Goal: Task Accomplishment & Management: Use online tool/utility

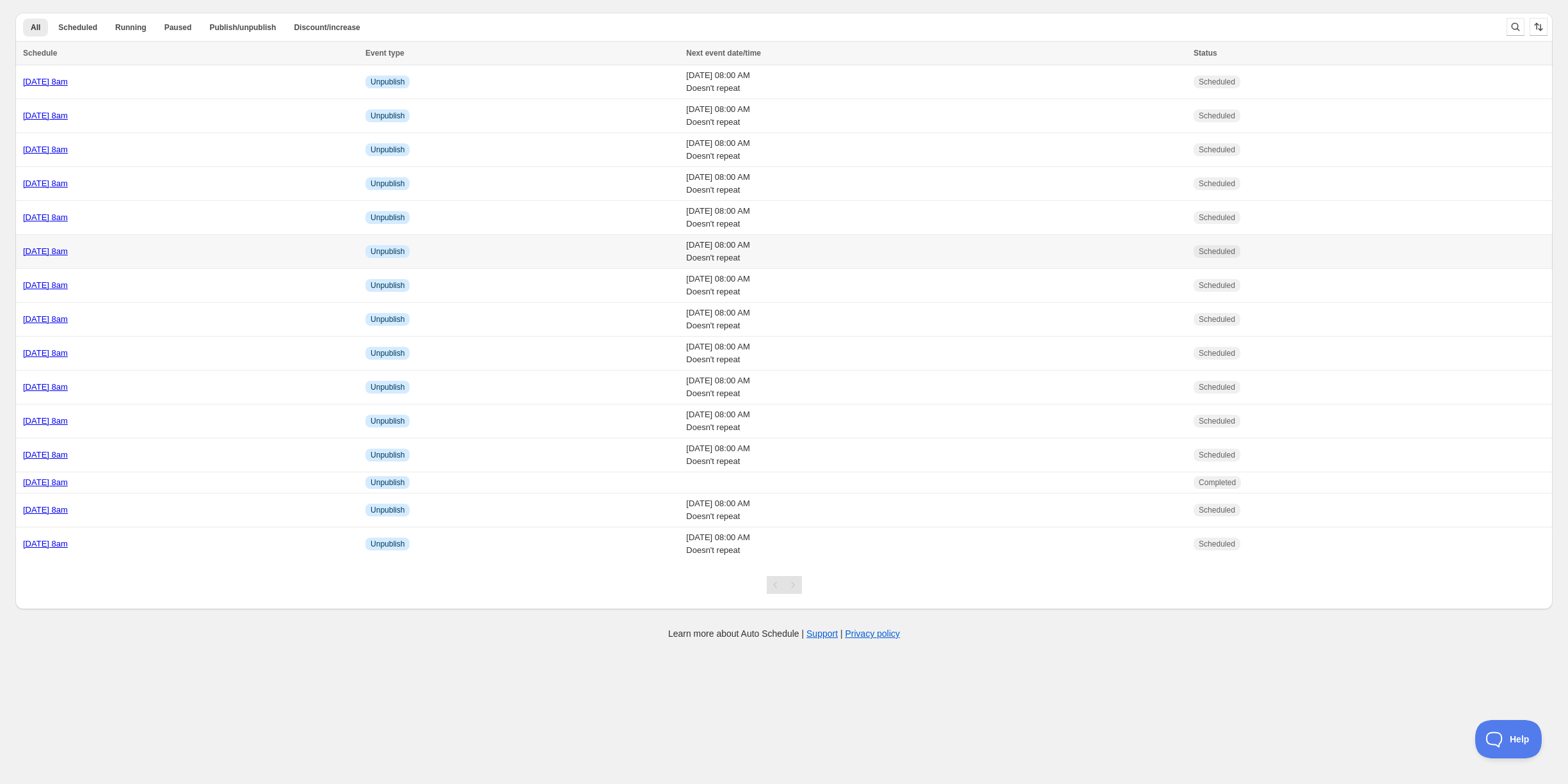
click at [173, 254] on div "[DATE] 8am" at bounding box center [191, 251] width 335 height 13
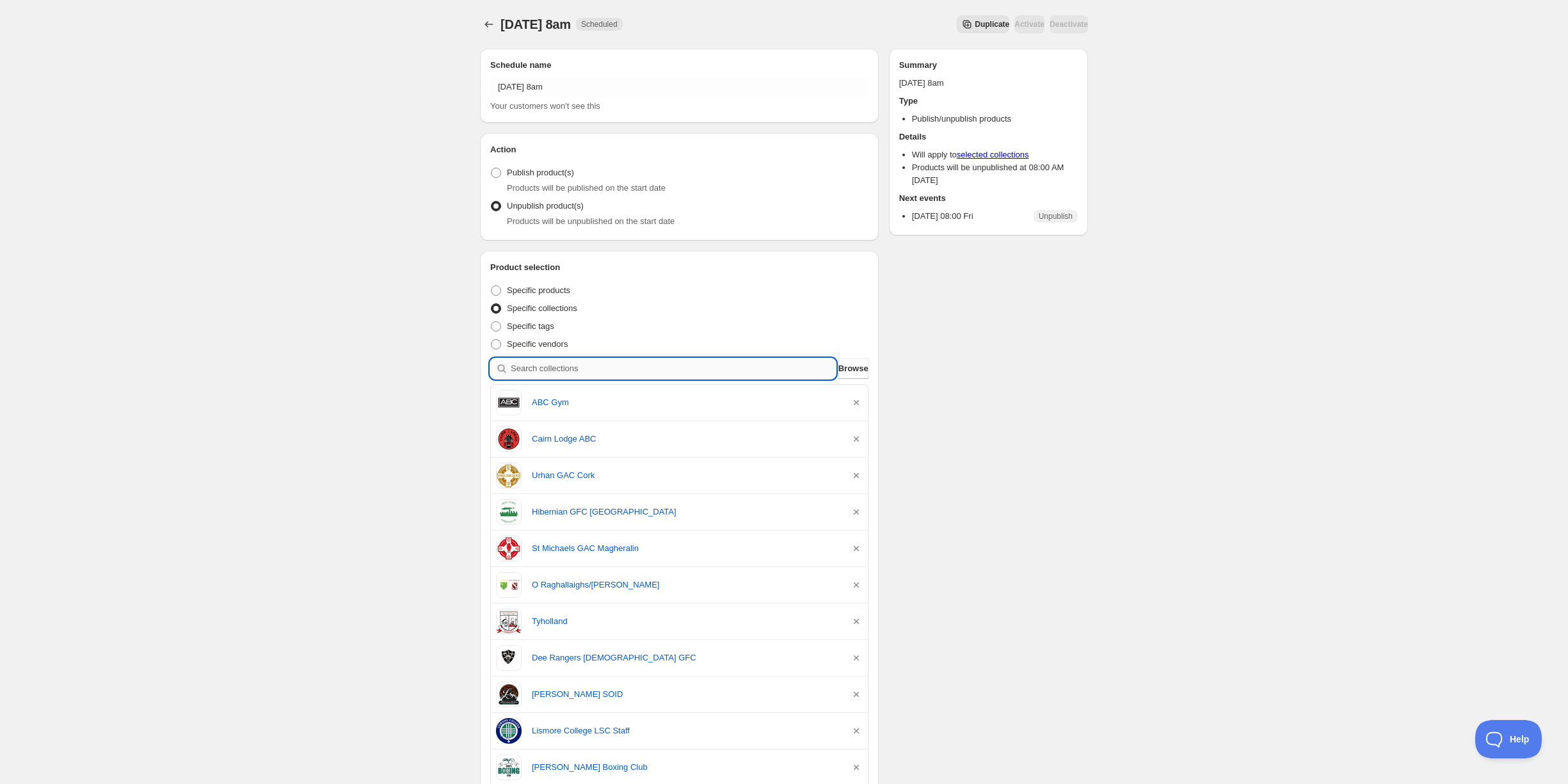
click at [577, 368] on input "search" at bounding box center [673, 369] width 325 height 20
type input "t"
